Goal: Task Accomplishment & Management: Manage account settings

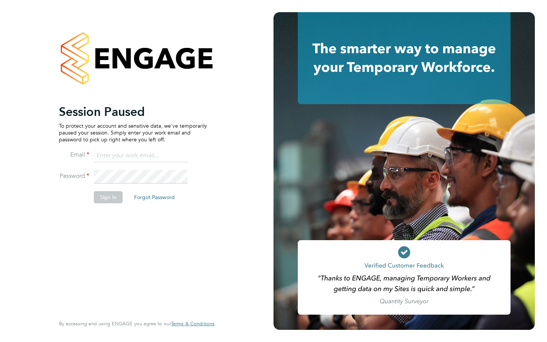
click at [98, 158] on input at bounding box center [141, 156] width 94 height 14
type input "lawrich65@gmail.com"
click at [112, 197] on button "Sign In" at bounding box center [108, 197] width 29 height 12
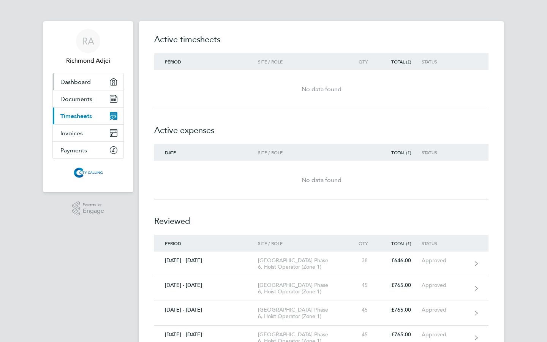
click at [83, 84] on span "Dashboard" at bounding box center [75, 81] width 30 height 7
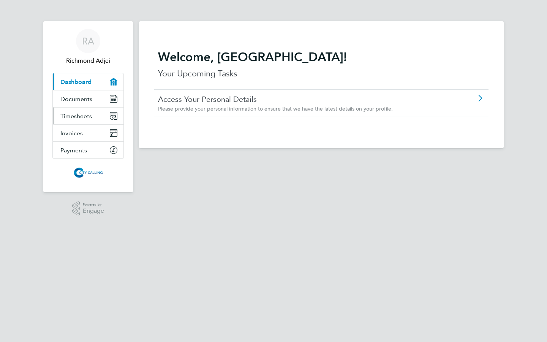
click at [73, 117] on span "Timesheets" at bounding box center [76, 116] width 32 height 7
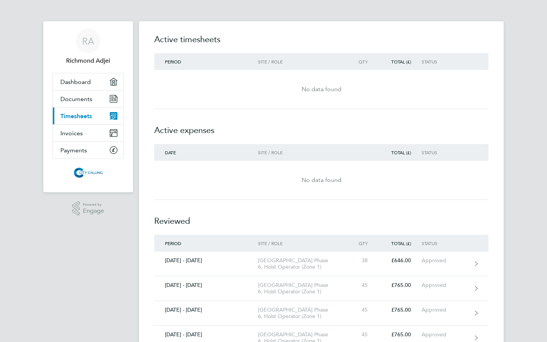
click at [389, 107] on div "No data found" at bounding box center [321, 89] width 334 height 39
